Goal: Navigation & Orientation: Find specific page/section

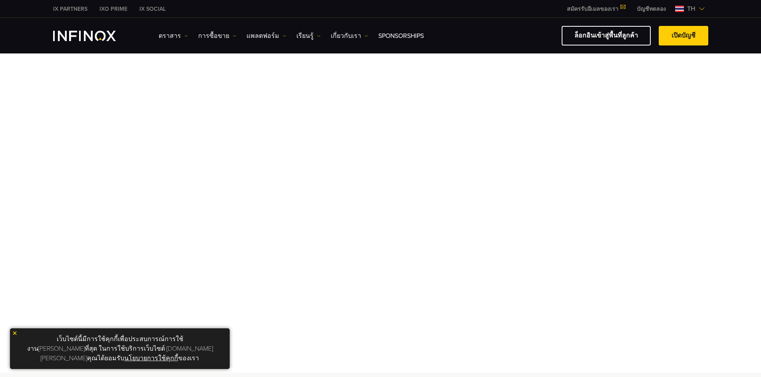
click at [4, 25] on div "IX Social ตราสาร ตราสาร ข้อมูลผลิตภัณฑ์ การซื้อขาย" at bounding box center [380, 36] width 761 height 36
